Goal: Task Accomplishment & Management: Use online tool/utility

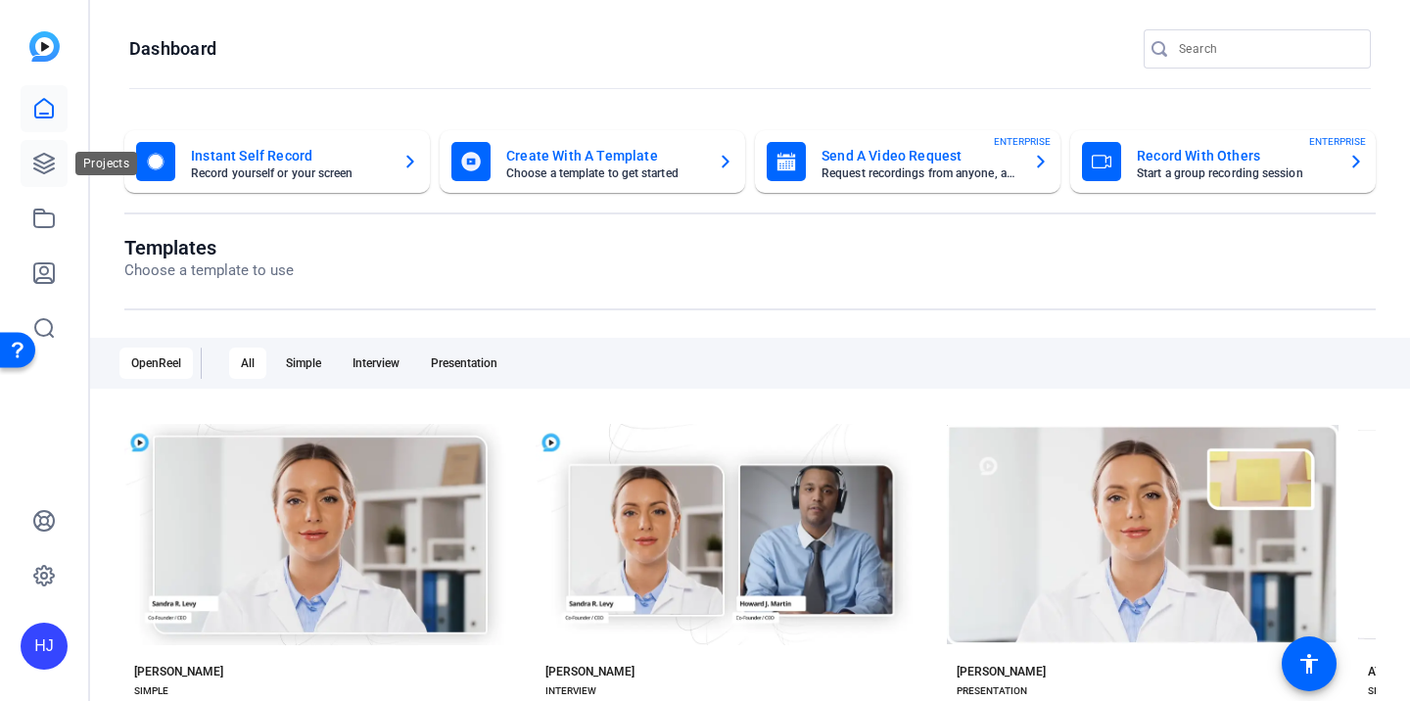
click at [49, 165] on icon at bounding box center [44, 164] width 20 height 20
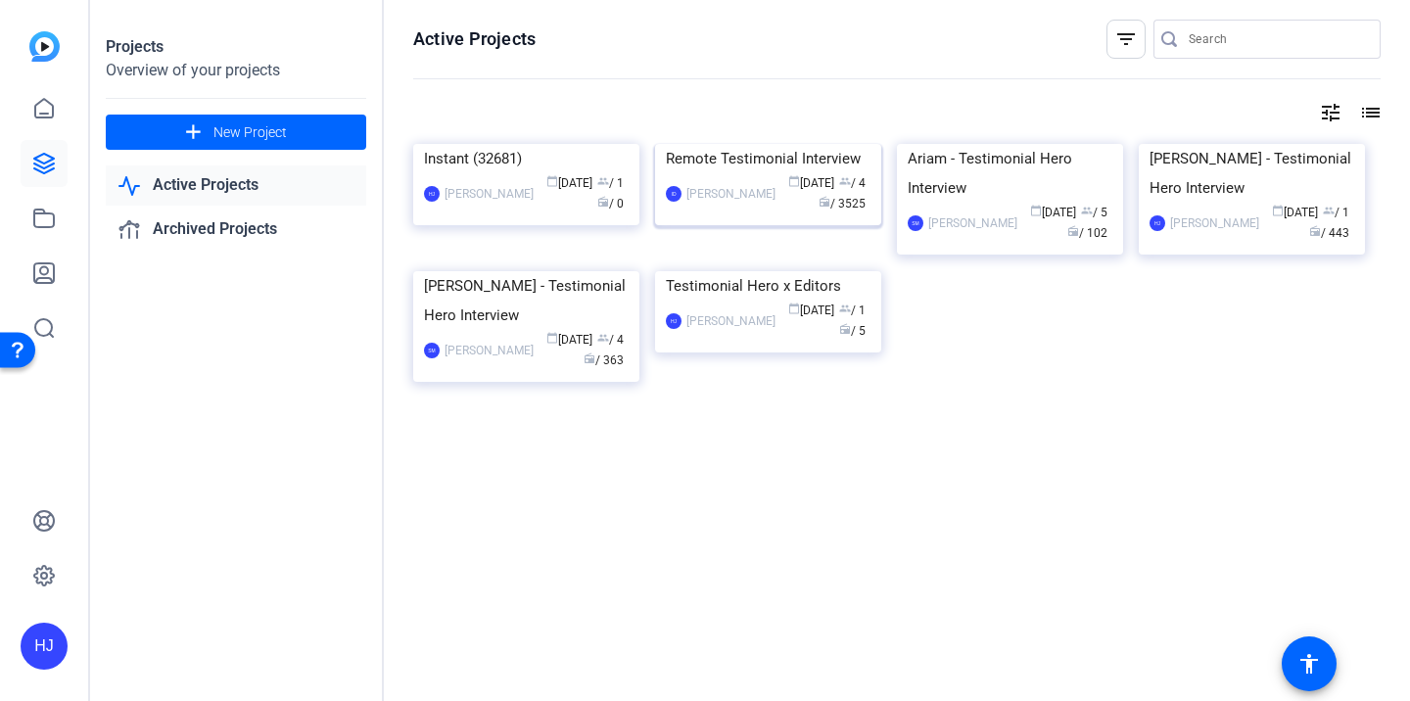
click at [728, 173] on div "Remote Testimonial Interview" at bounding box center [768, 158] width 205 height 29
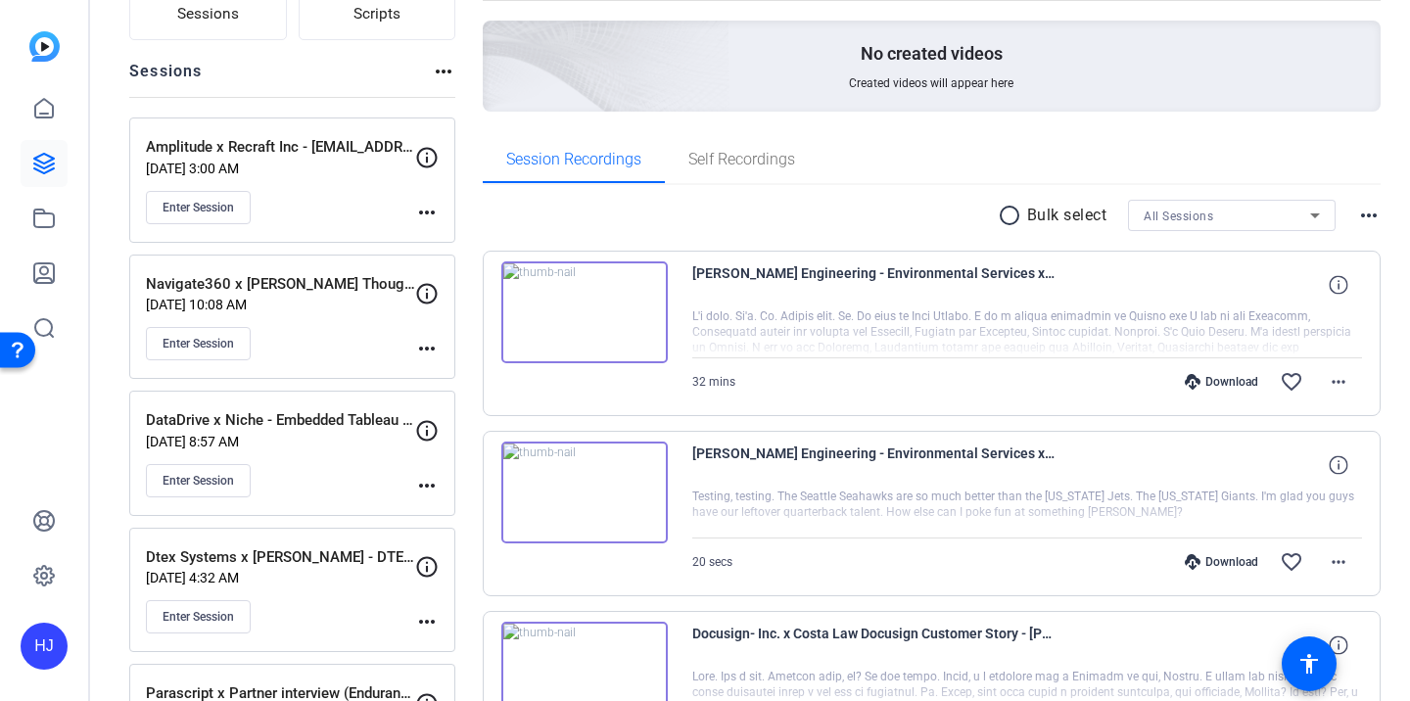
scroll to position [184, 0]
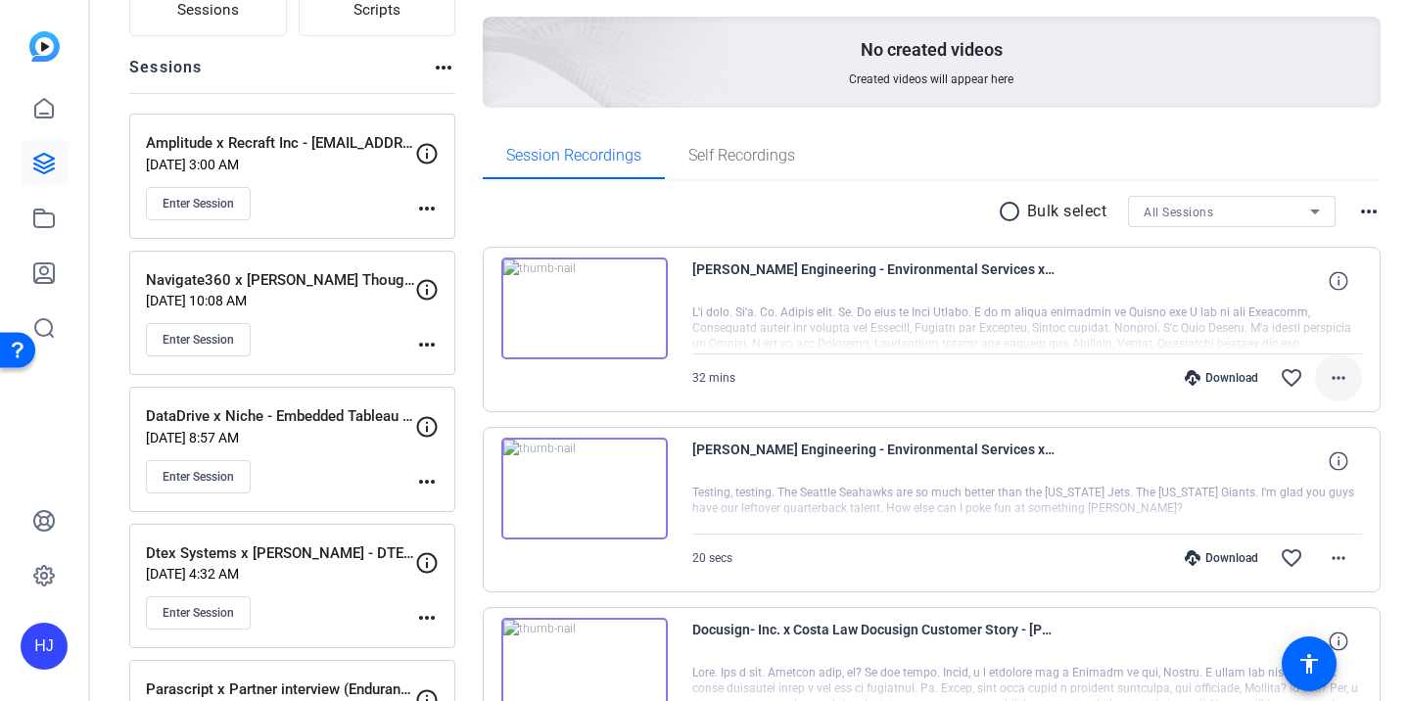
click at [1340, 375] on mat-icon "more_horiz" at bounding box center [1339, 378] width 24 height 24
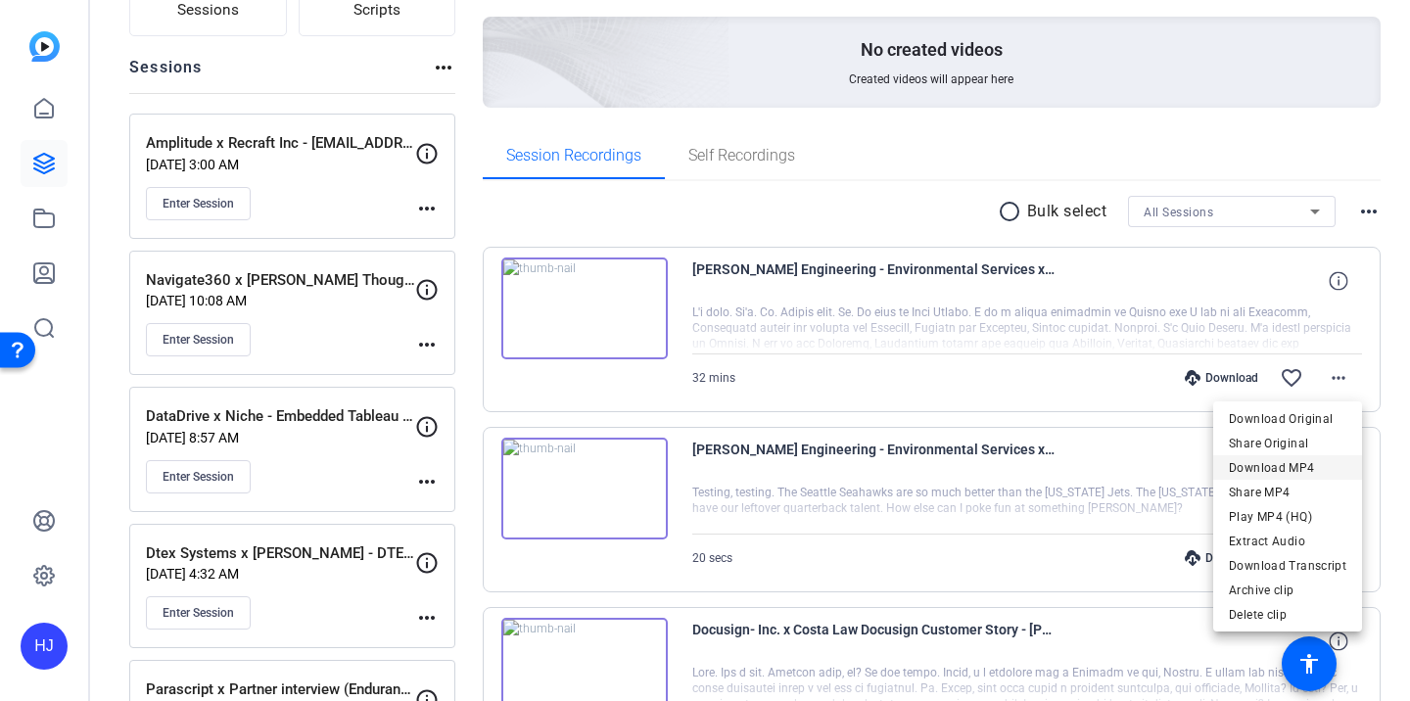
click at [1275, 460] on span "Download MP4" at bounding box center [1288, 468] width 118 height 24
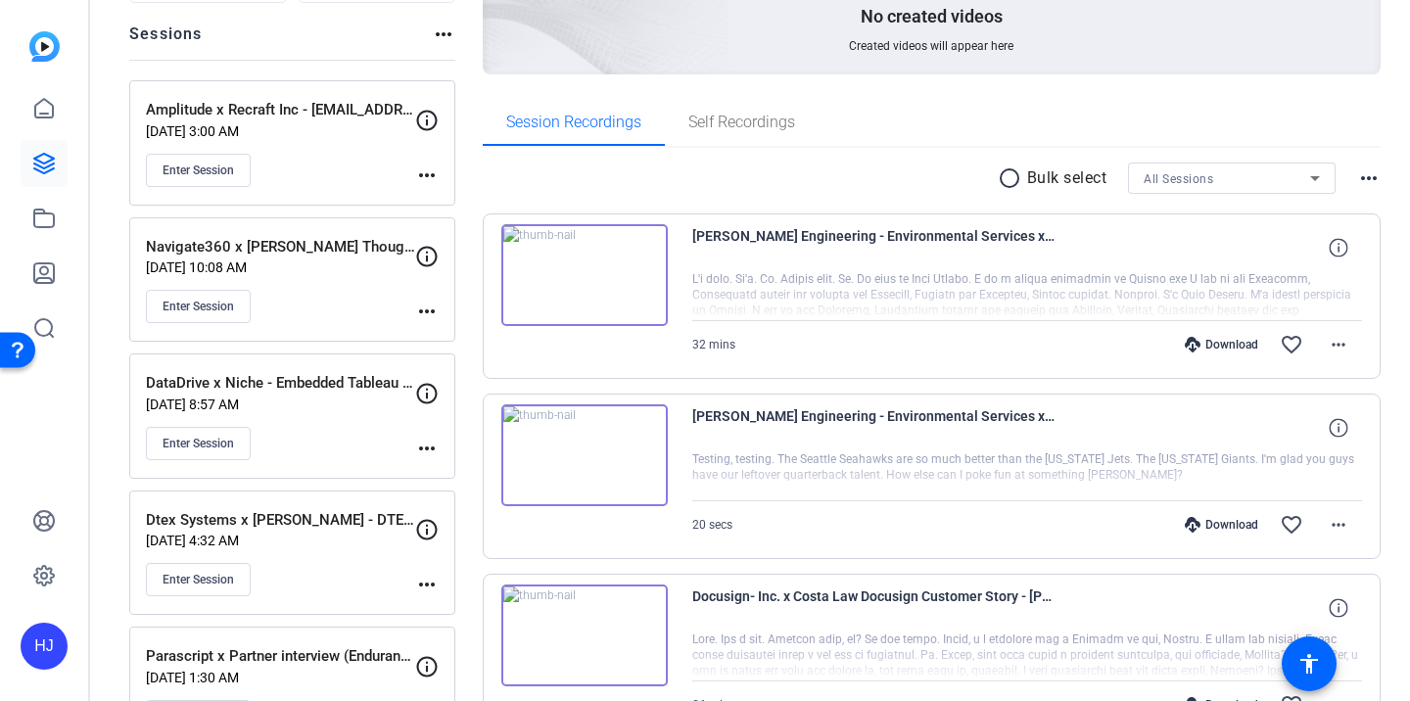
scroll to position [0, 0]
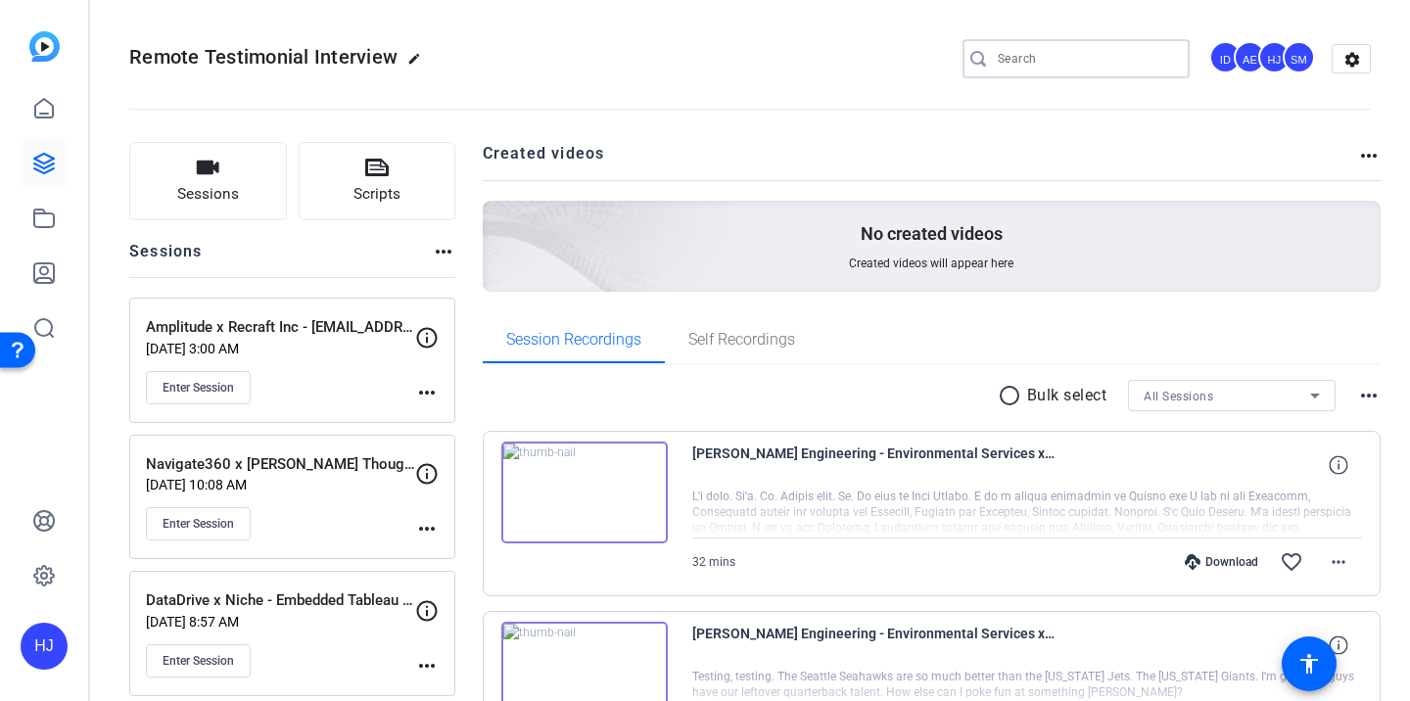
click at [1048, 61] on input "Search" at bounding box center [1086, 59] width 176 height 24
paste input "[URL][DOMAIN_NAME]"
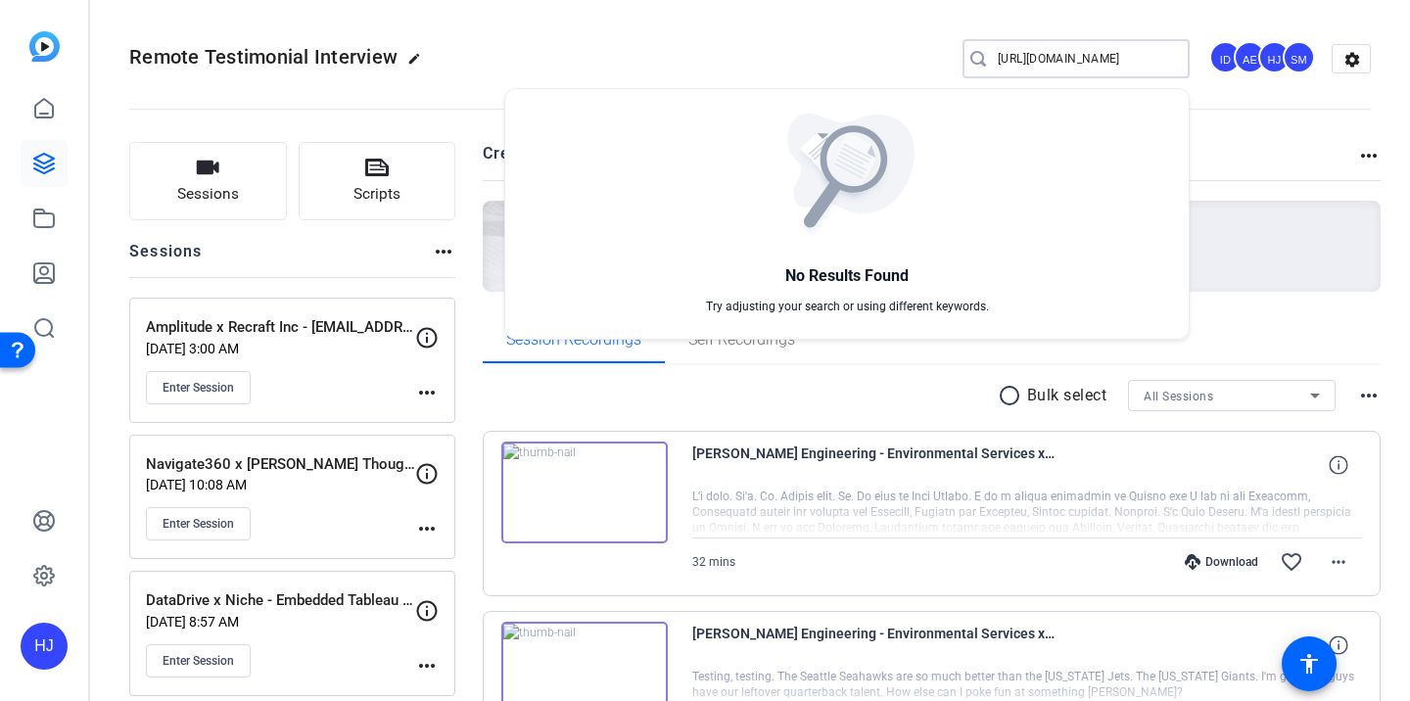
click at [1059, 55] on div at bounding box center [705, 350] width 1410 height 701
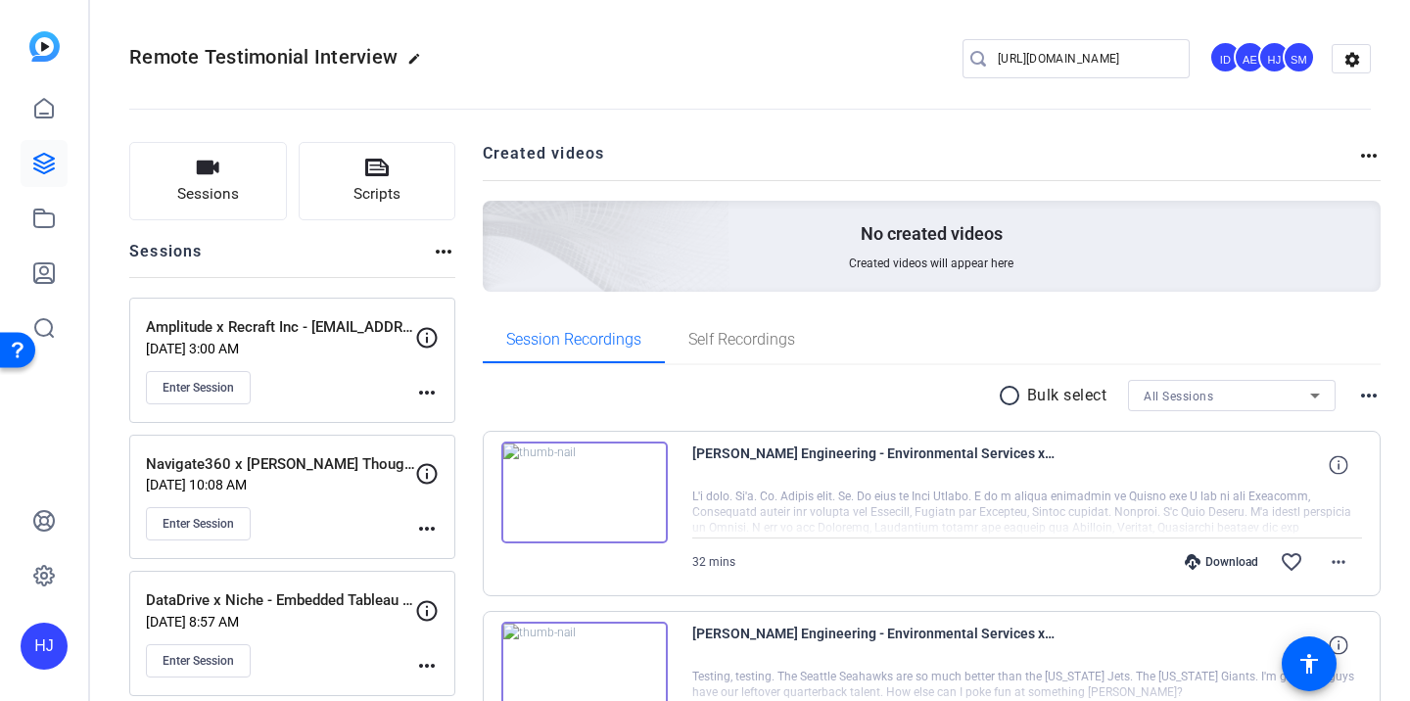
scroll to position [0, 0]
click at [1073, 54] on input "[URL][DOMAIN_NAME]" at bounding box center [1086, 59] width 176 height 24
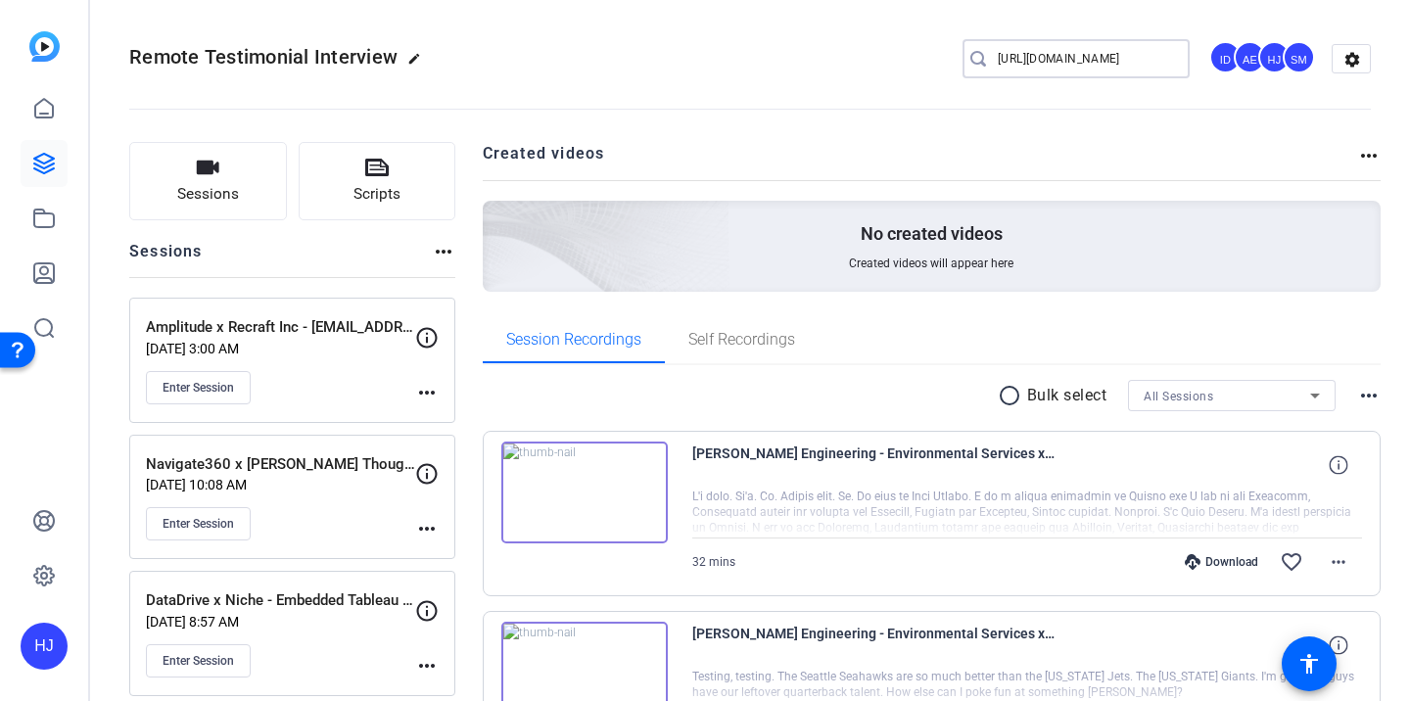
click at [1073, 54] on input "[URL][DOMAIN_NAME]" at bounding box center [1086, 59] width 176 height 24
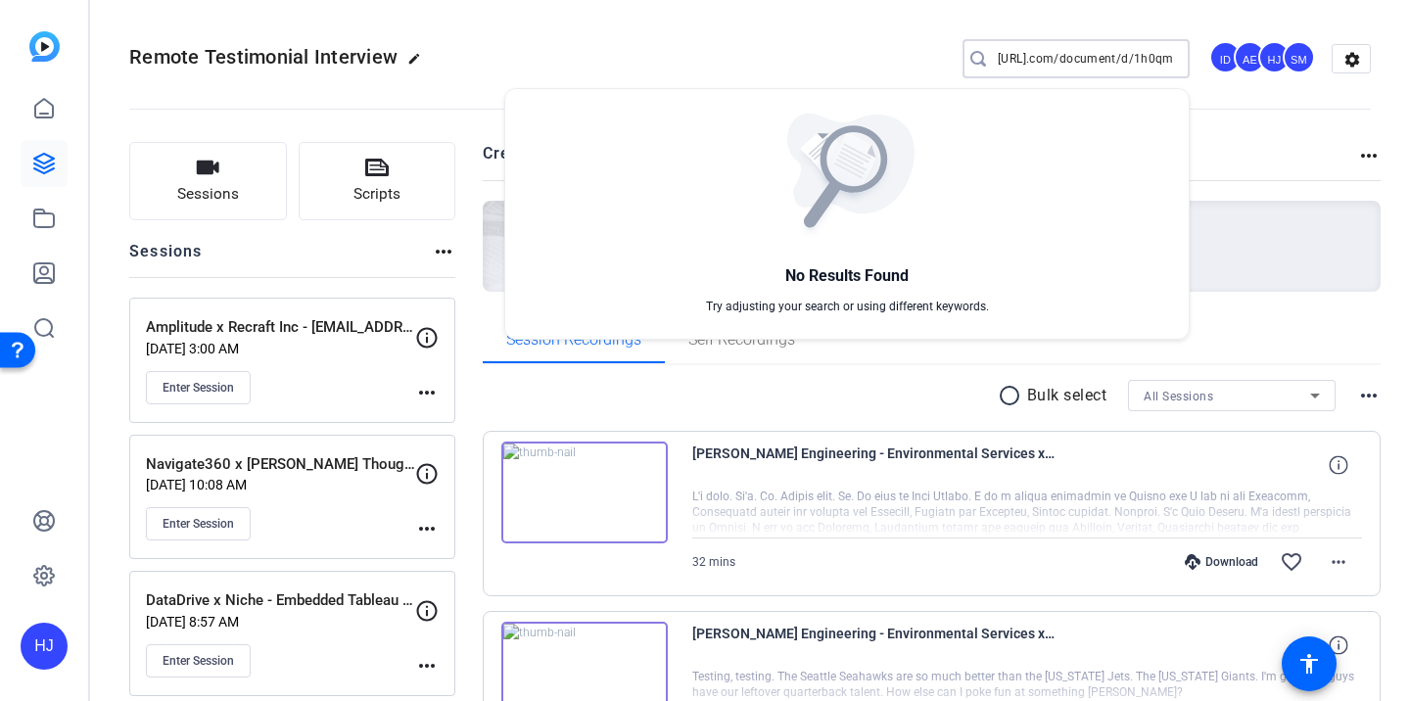
type input "[URL].com/document/d/1h0qmhxY_sJydPw2Df8XeYckAEtNltYMNd2KXockgwrk/edit?usp=shar…"
click at [1073, 54] on div at bounding box center [705, 350] width 1410 height 701
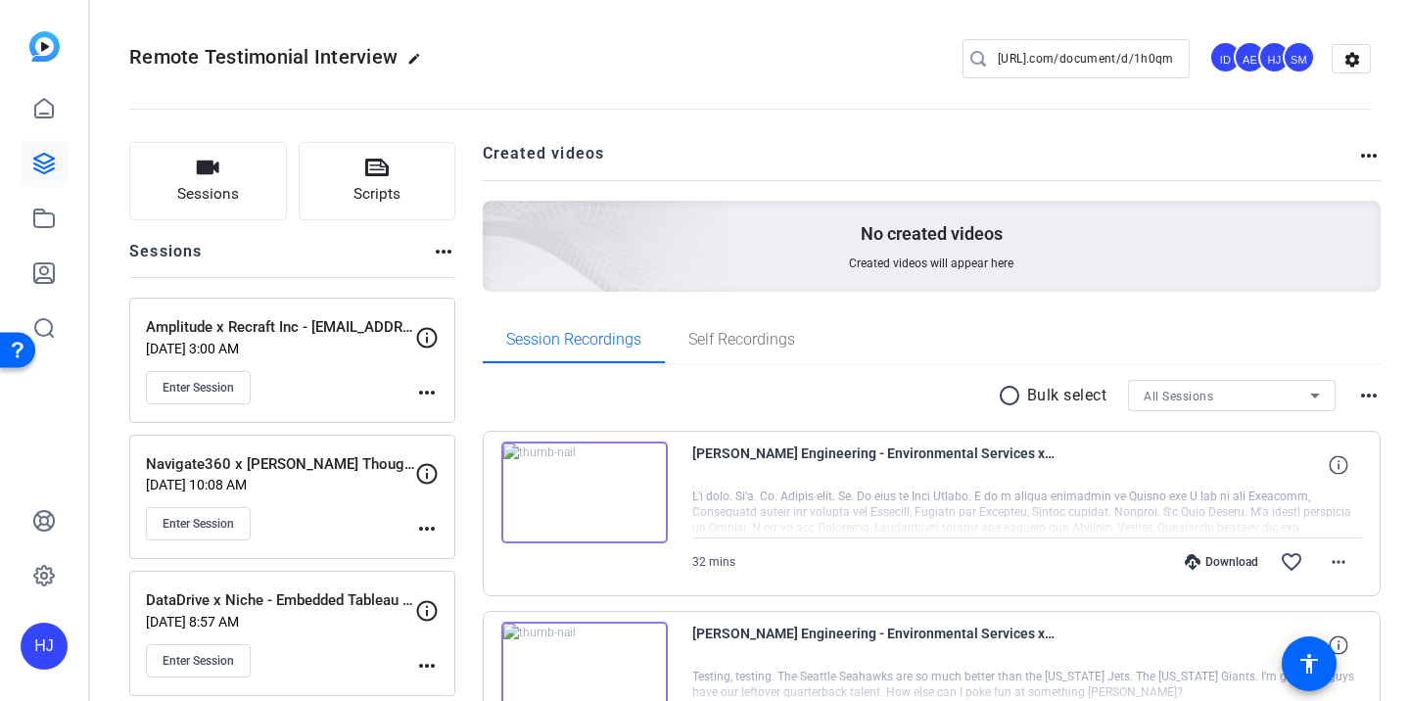
click at [1083, 24] on div "Remote Testimonial Interview edit [URL].com/document/d/1h0qmhxY_sJydPw2Df8XeYck…" at bounding box center [750, 59] width 1242 height 148
click at [1070, 58] on input "[URL].com/document/d/1h0qmhxY_sJydPw2Df8XeYckAEtNltYMNd2KXockgwrk/edit?usp=shar…" at bounding box center [1086, 59] width 176 height 24
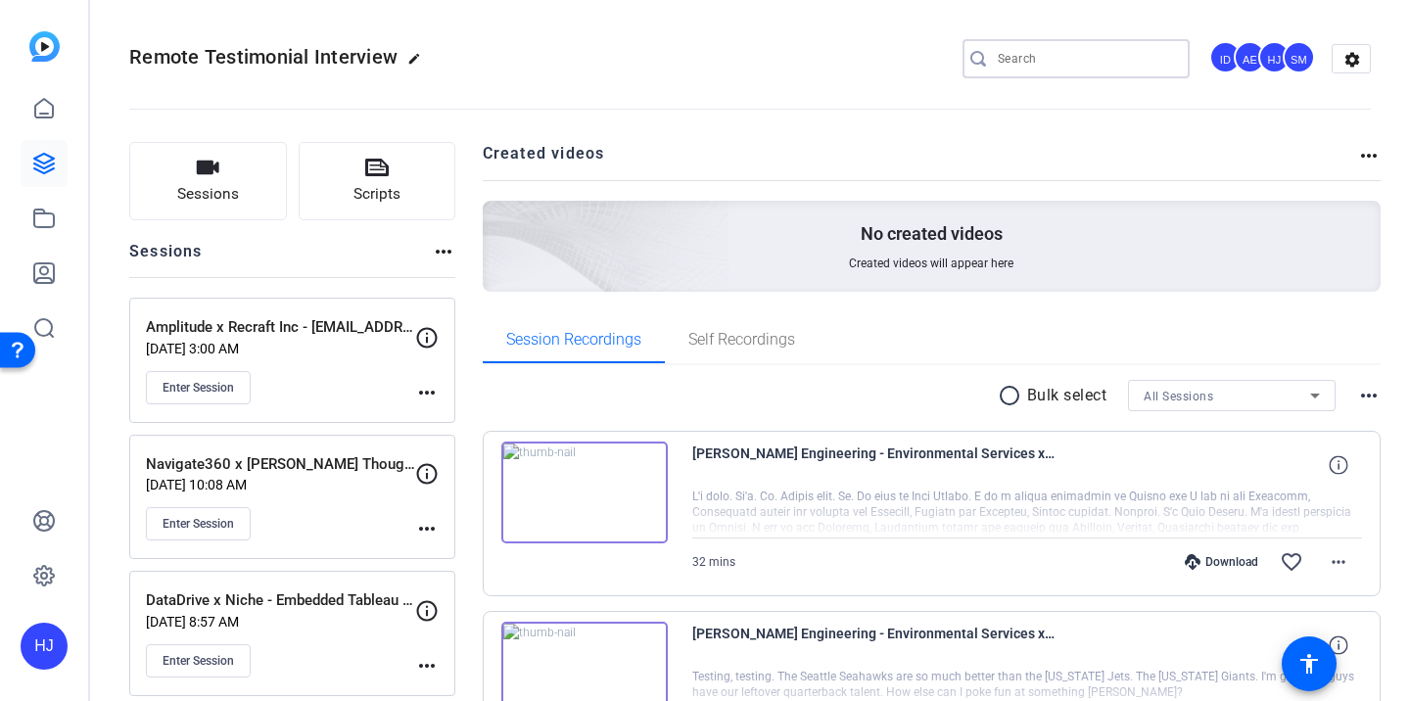
click at [1059, 62] on input "Search" at bounding box center [1086, 59] width 176 height 24
paste input "GNW Consulting x America's Auto Auction"
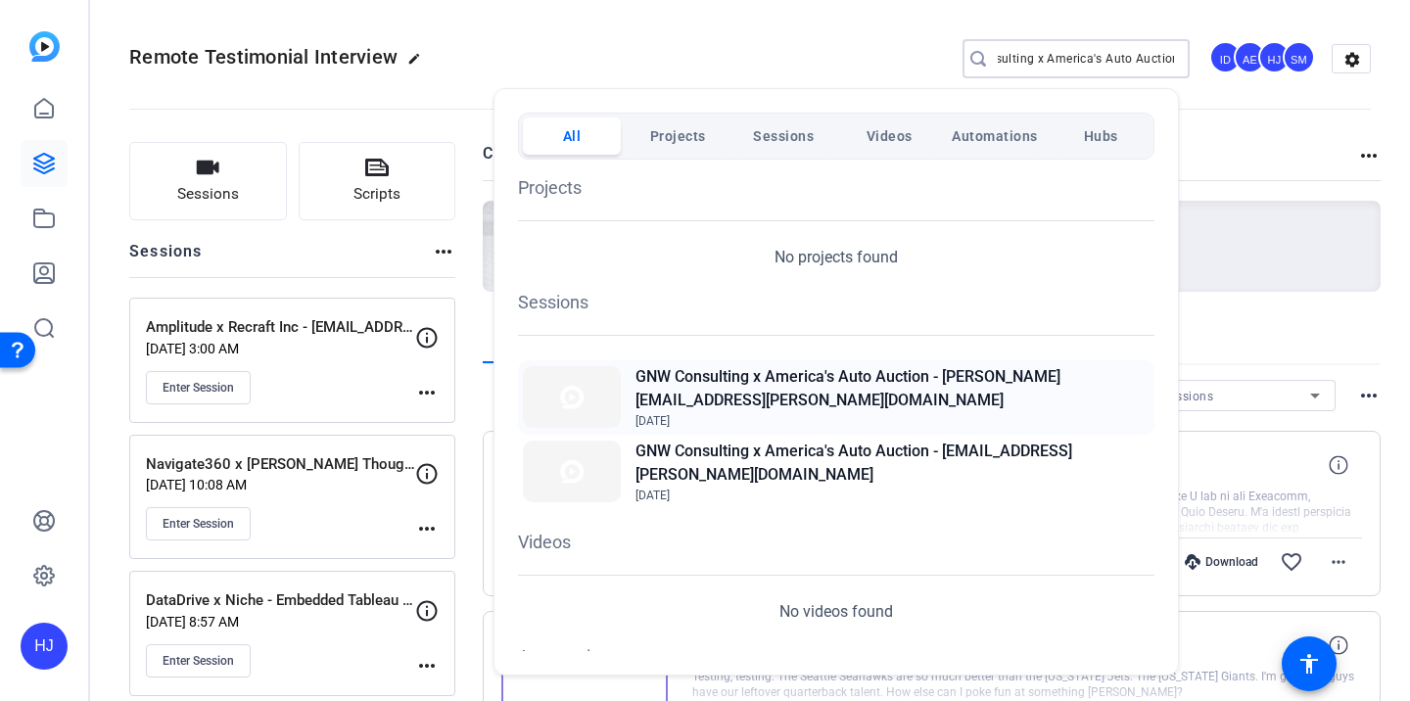
type input "GNW Consulting x America's Auto Auction"
click at [817, 388] on h2 "GNW Consulting x America's Auto Auction - [PERSON_NAME][EMAIL_ADDRESS][PERSON_N…" at bounding box center [893, 388] width 514 height 47
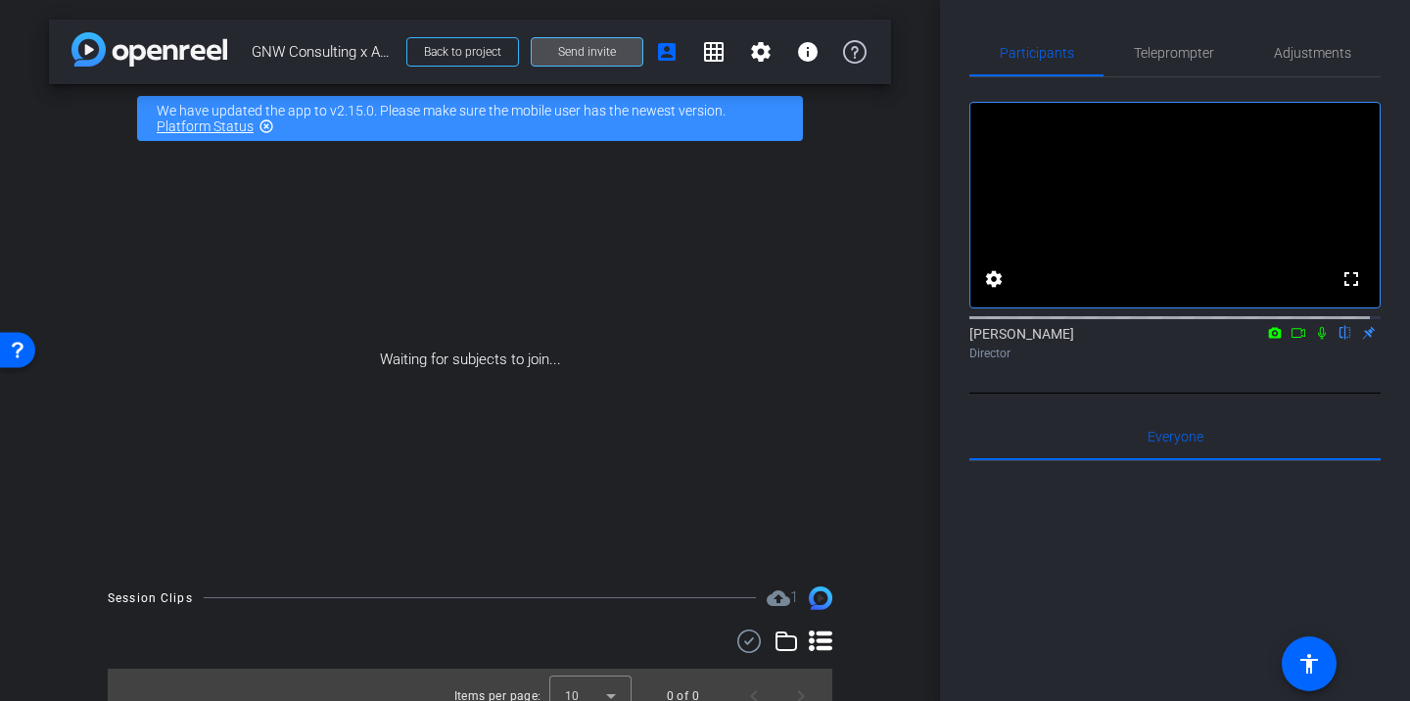
click at [595, 47] on span "Send invite" at bounding box center [587, 52] width 58 height 16
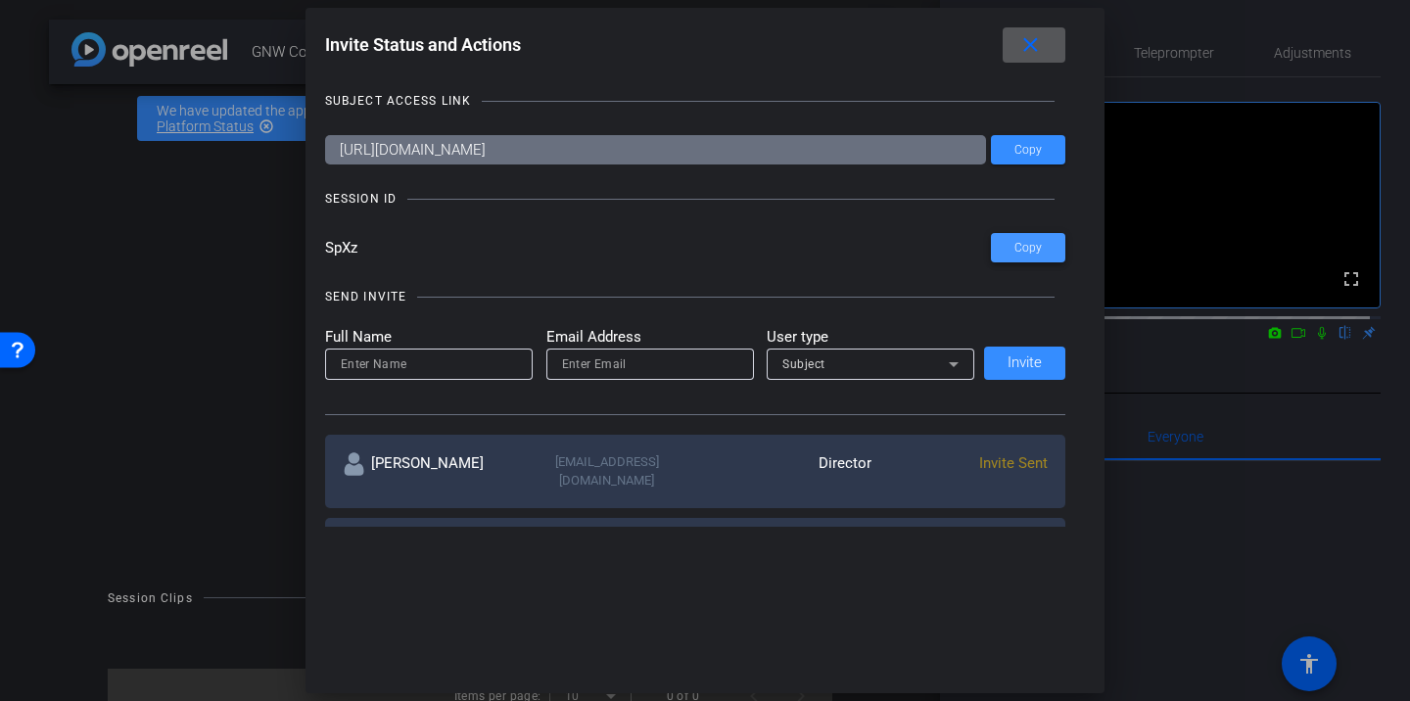
click at [1010, 255] on span at bounding box center [1028, 247] width 74 height 47
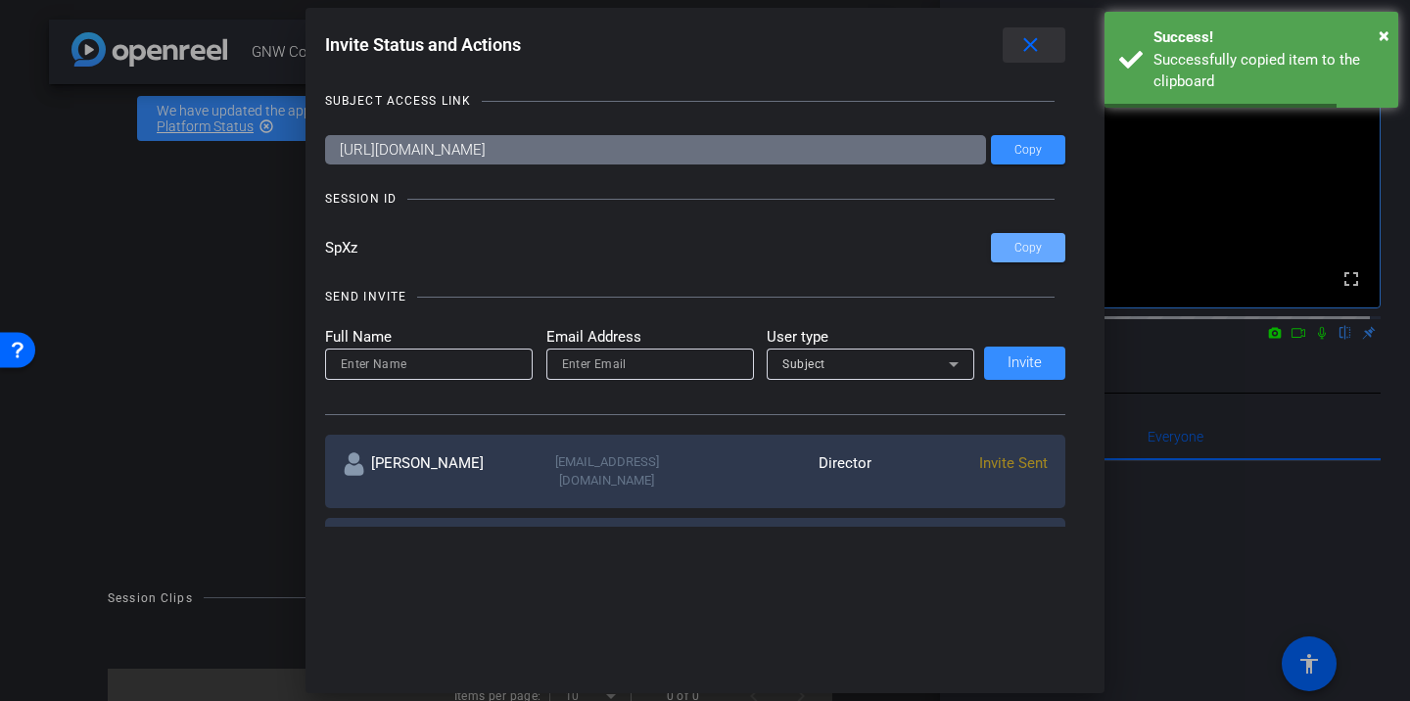
click at [1029, 53] on mat-icon "close" at bounding box center [1030, 45] width 24 height 24
